Goal: Communication & Community: Answer question/provide support

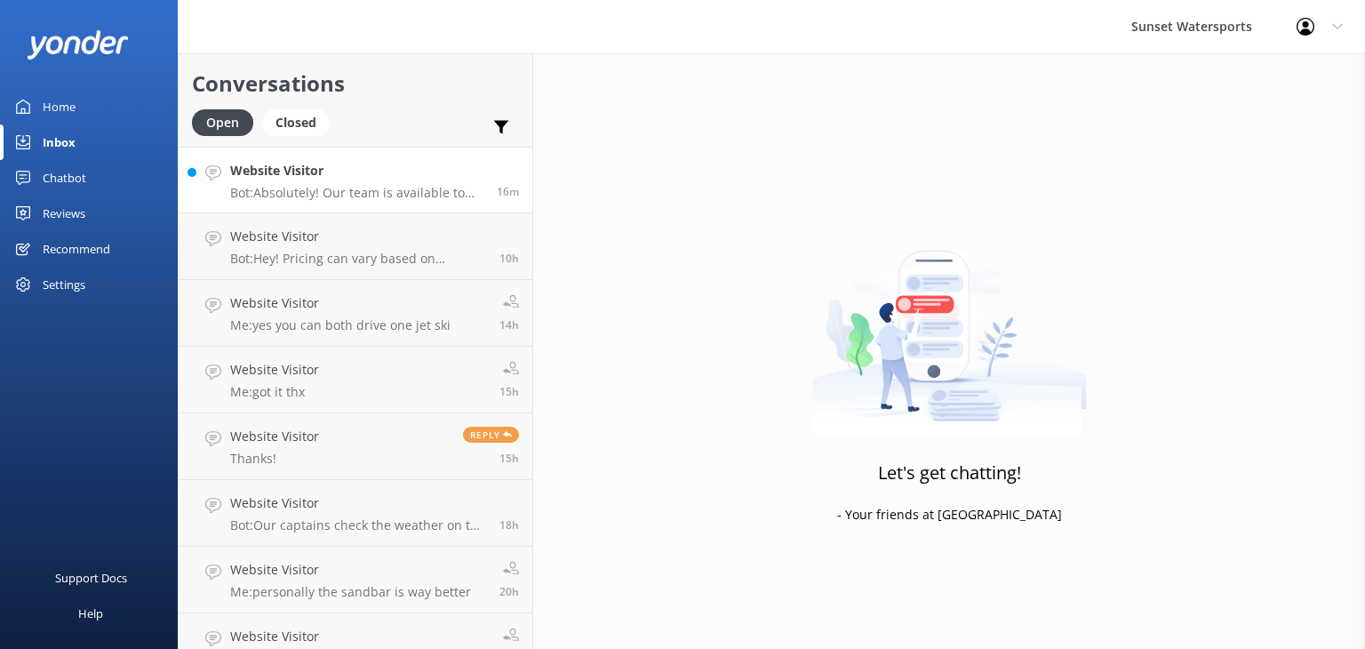
click at [380, 184] on div "Website Visitor Bot: Absolutely! Our team is available to chat from 8am to 8pm.…" at bounding box center [356, 180] width 253 height 38
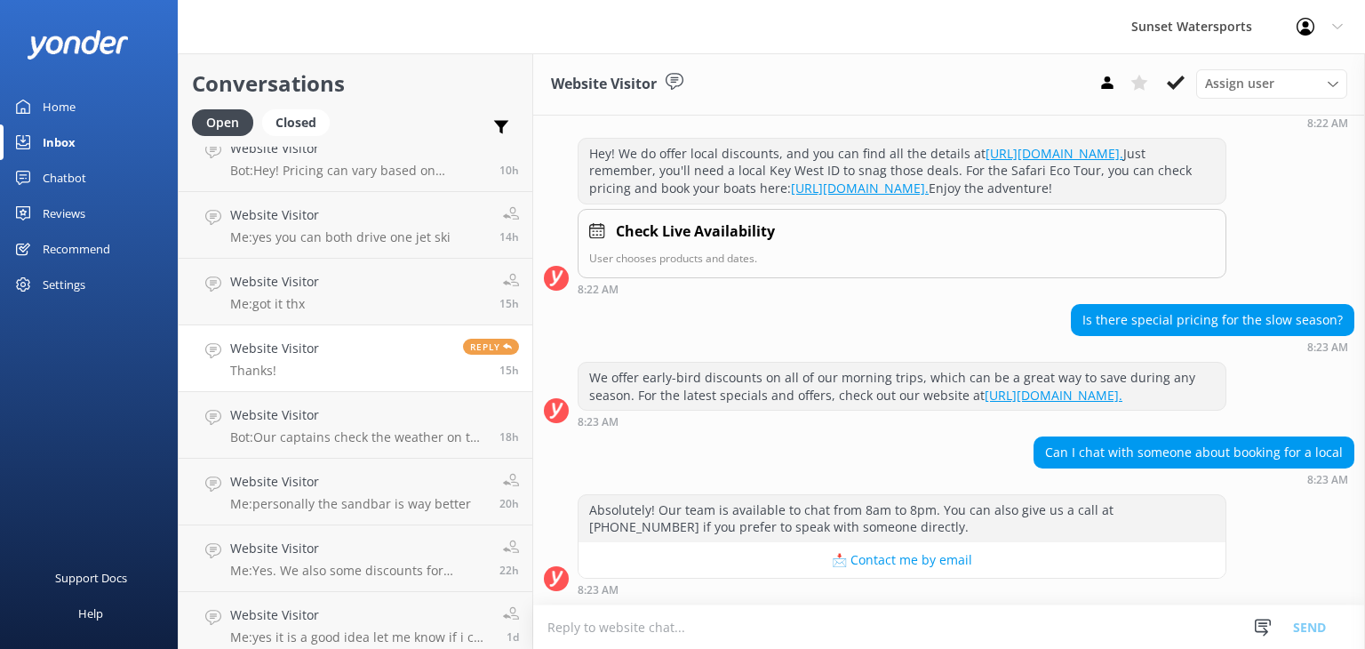
scroll to position [98, 0]
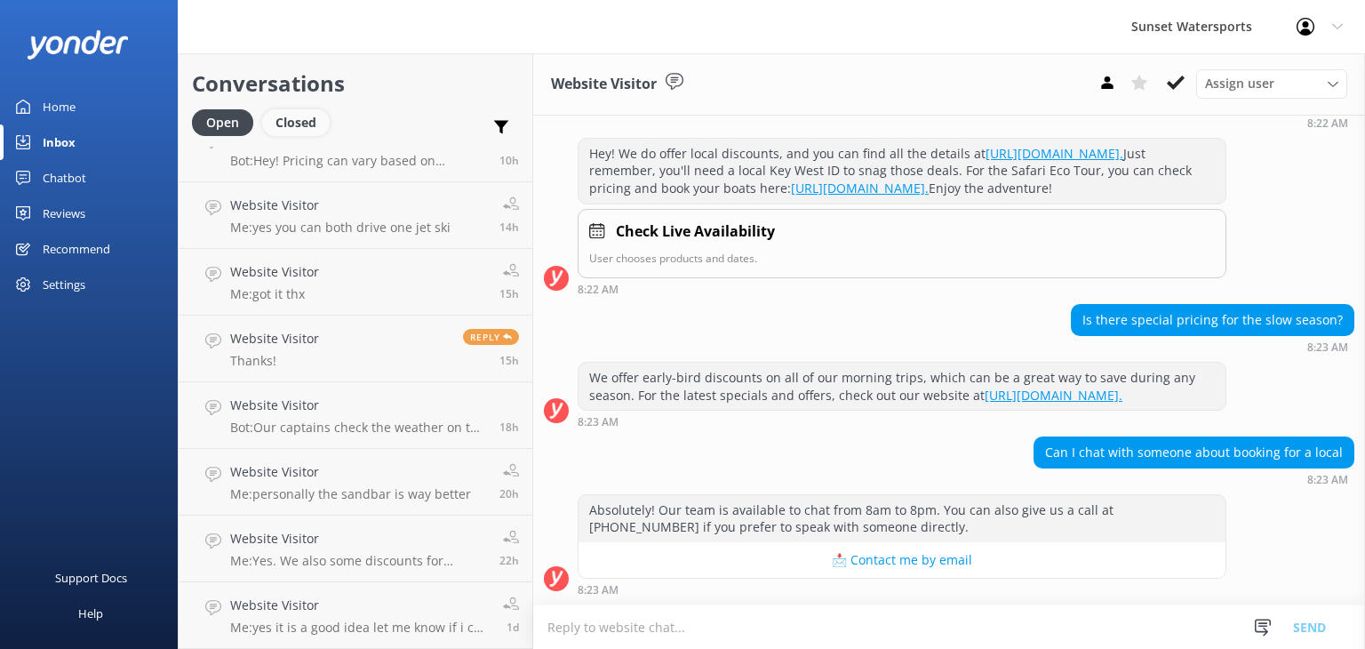
click at [283, 125] on div "Closed" at bounding box center [296, 122] width 68 height 27
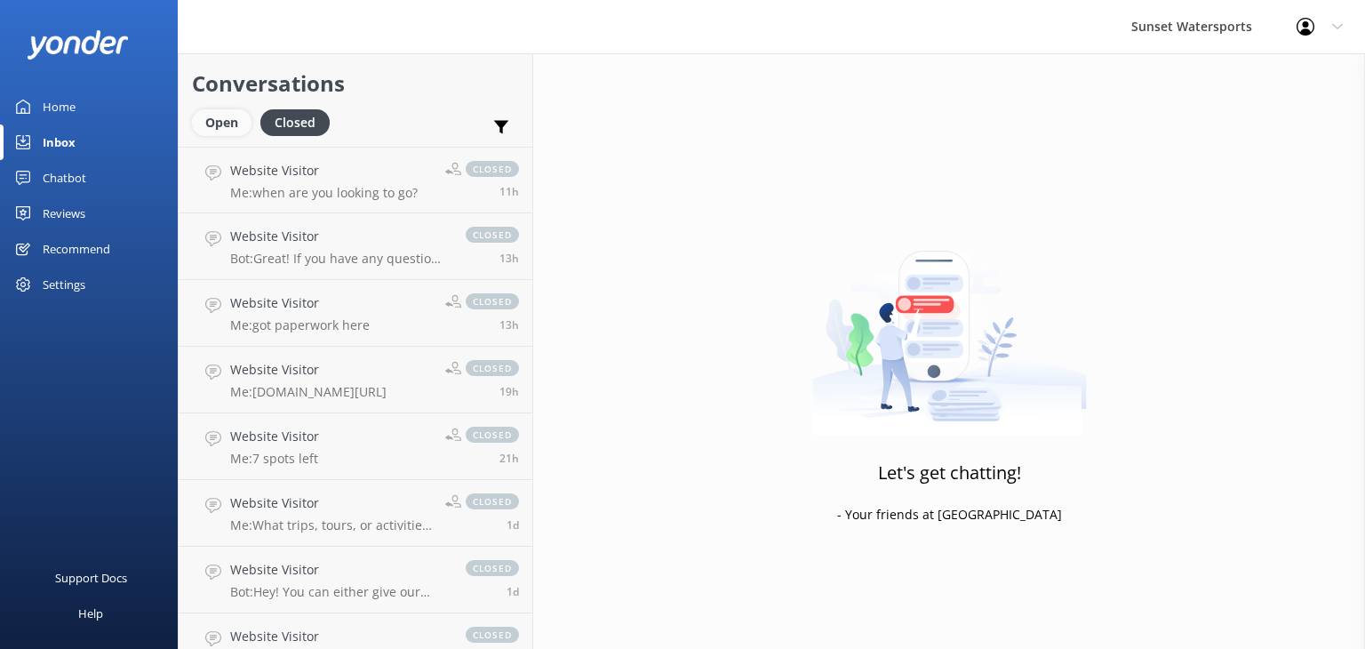
click at [206, 122] on div "Open" at bounding box center [222, 122] width 60 height 27
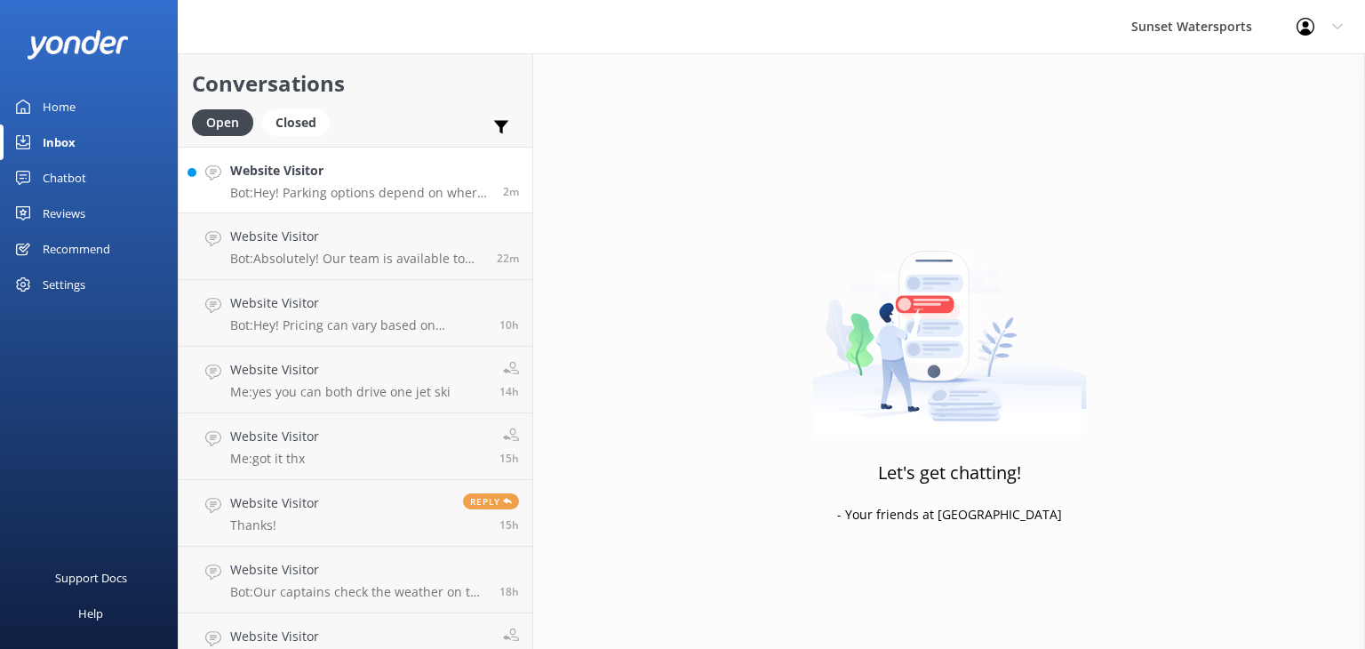
click at [355, 184] on div "Website Visitor Bot: Hey! Parking options depend on where you're headed. For to…" at bounding box center [359, 180] width 259 height 38
